Goal: Complete application form

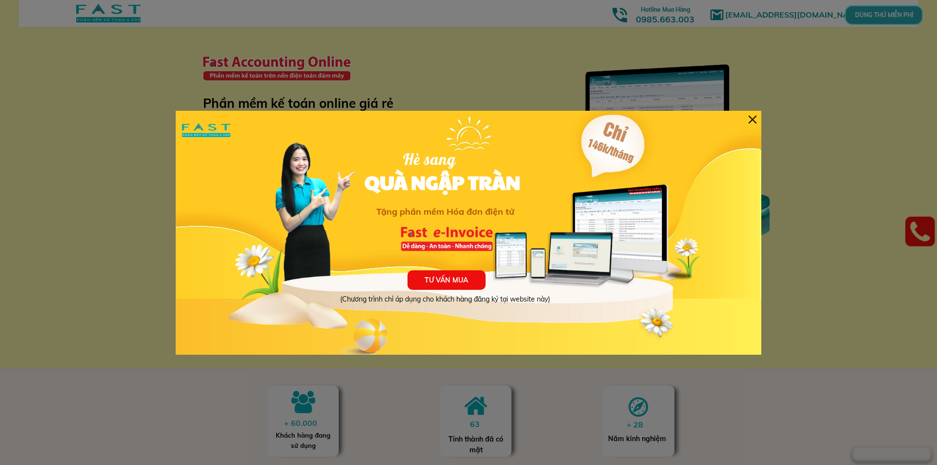
click at [749, 120] on div at bounding box center [752, 120] width 8 height 8
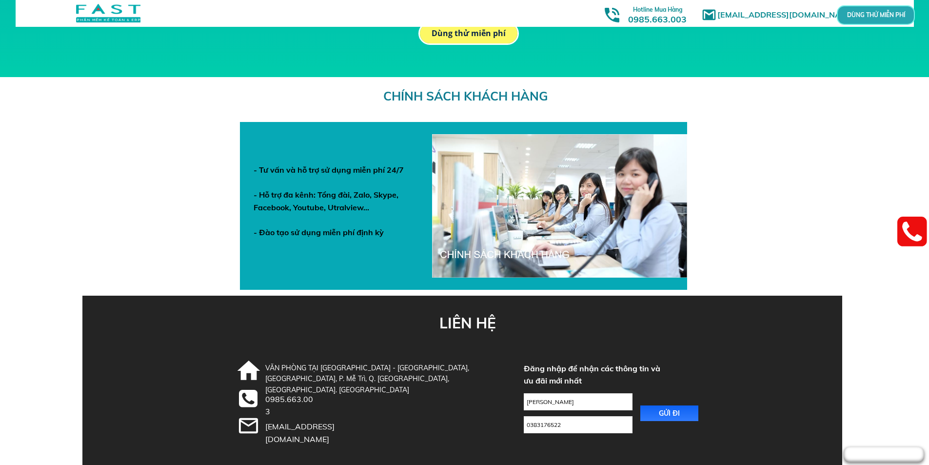
scroll to position [3355, 0]
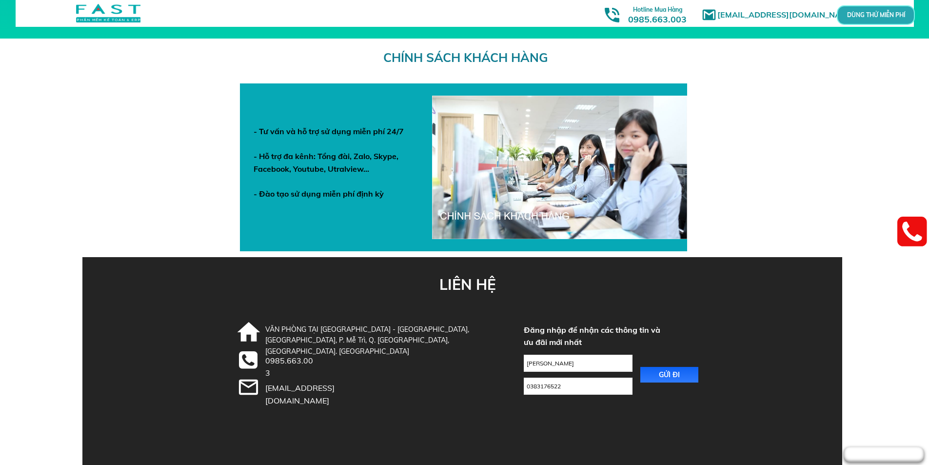
click at [657, 370] on p "GỬI ĐI" at bounding box center [669, 375] width 59 height 16
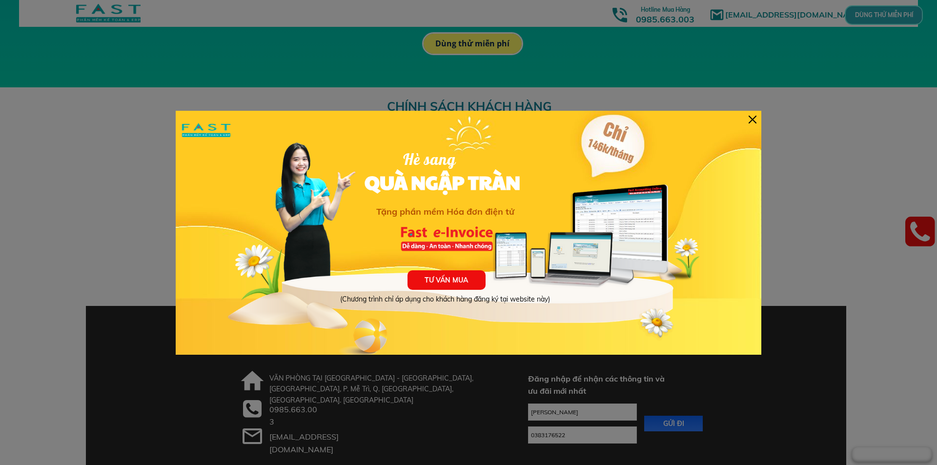
click at [753, 120] on div at bounding box center [752, 120] width 8 height 8
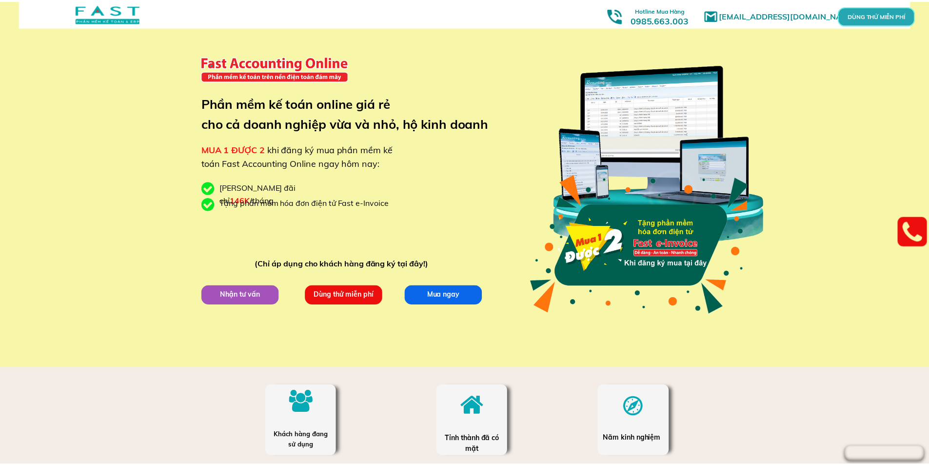
scroll to position [3307, 0]
